Goal: Information Seeking & Learning: Compare options

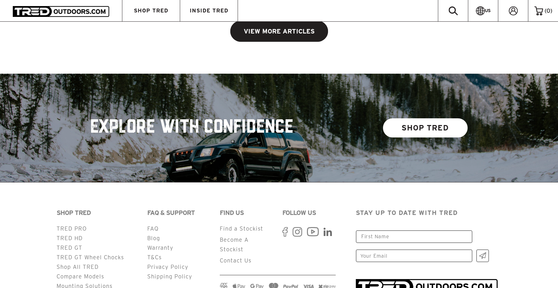
scroll to position [1596, 0]
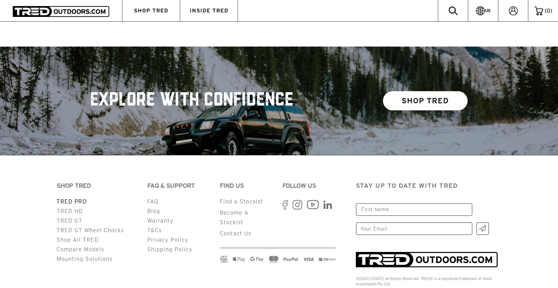
click at [77, 199] on link "TRED PRO" at bounding box center [72, 202] width 30 height 6
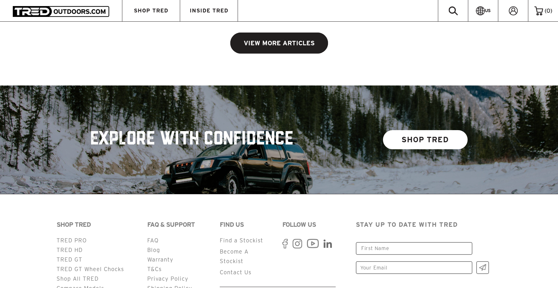
scroll to position [1543, 0]
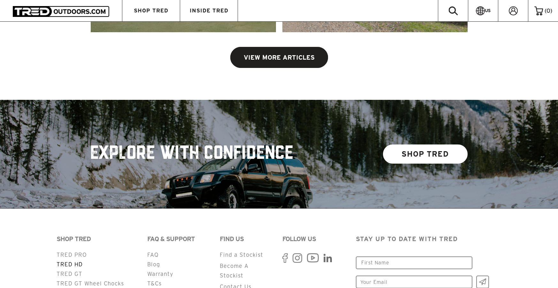
click at [78, 261] on link "TRED HD" at bounding box center [70, 264] width 26 height 6
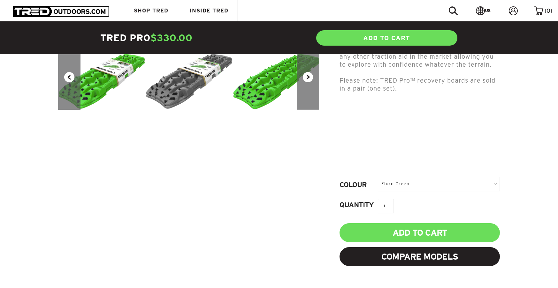
scroll to position [213, 0]
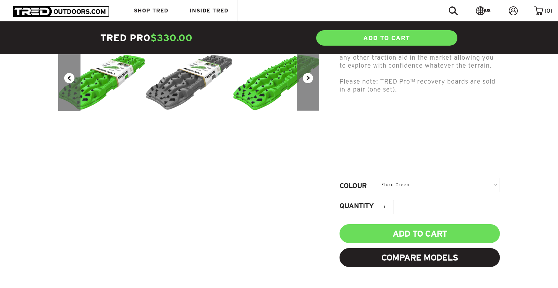
click at [492, 184] on div "Fluro Green" at bounding box center [439, 185] width 122 height 14
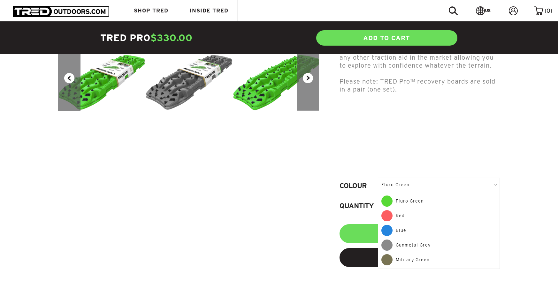
click at [509, 157] on article "Previous Next TRED Pro $330.00 USD 5.0 star rating 1 Review 0 Reviews Includes:…" at bounding box center [279, 62] width 558 height 531
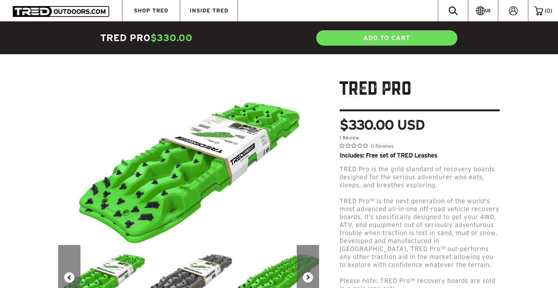
scroll to position [0, 0]
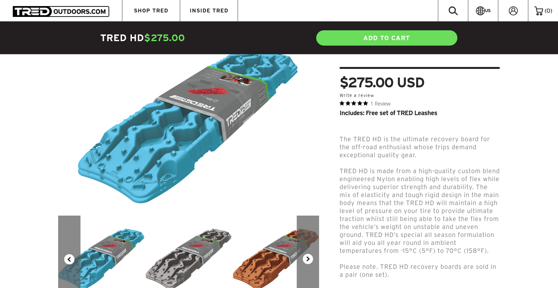
scroll to position [53, 0]
